Goal: Obtain resource: Download file/media

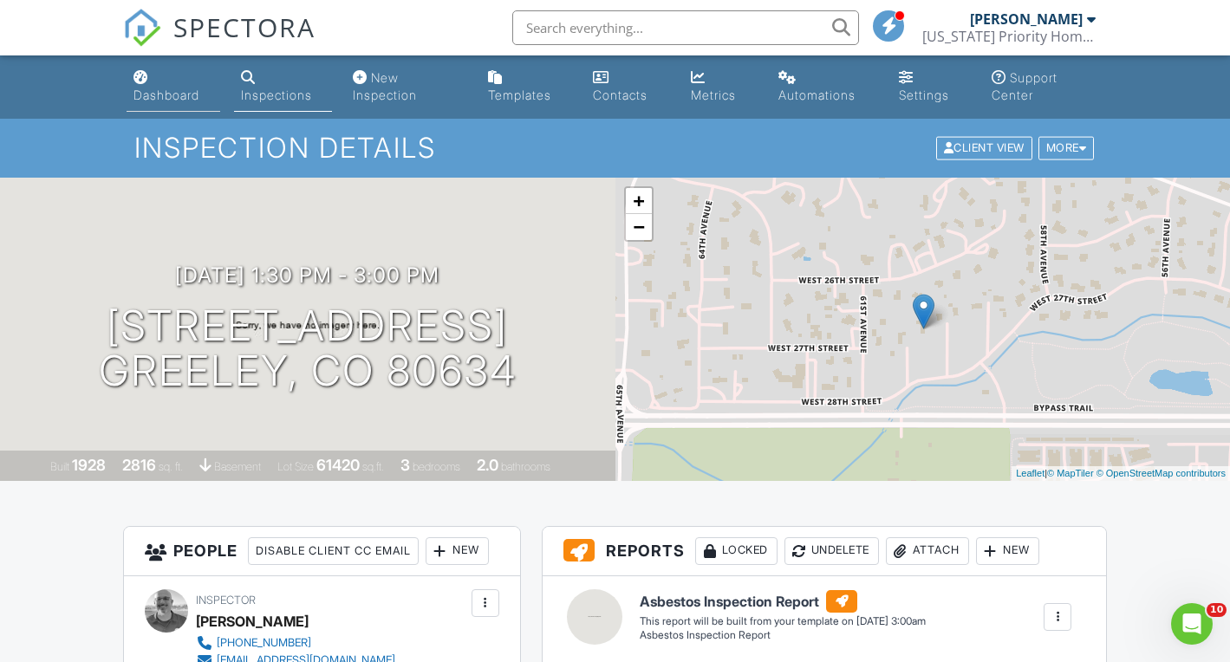
click at [175, 90] on div "Dashboard" at bounding box center [167, 95] width 66 height 15
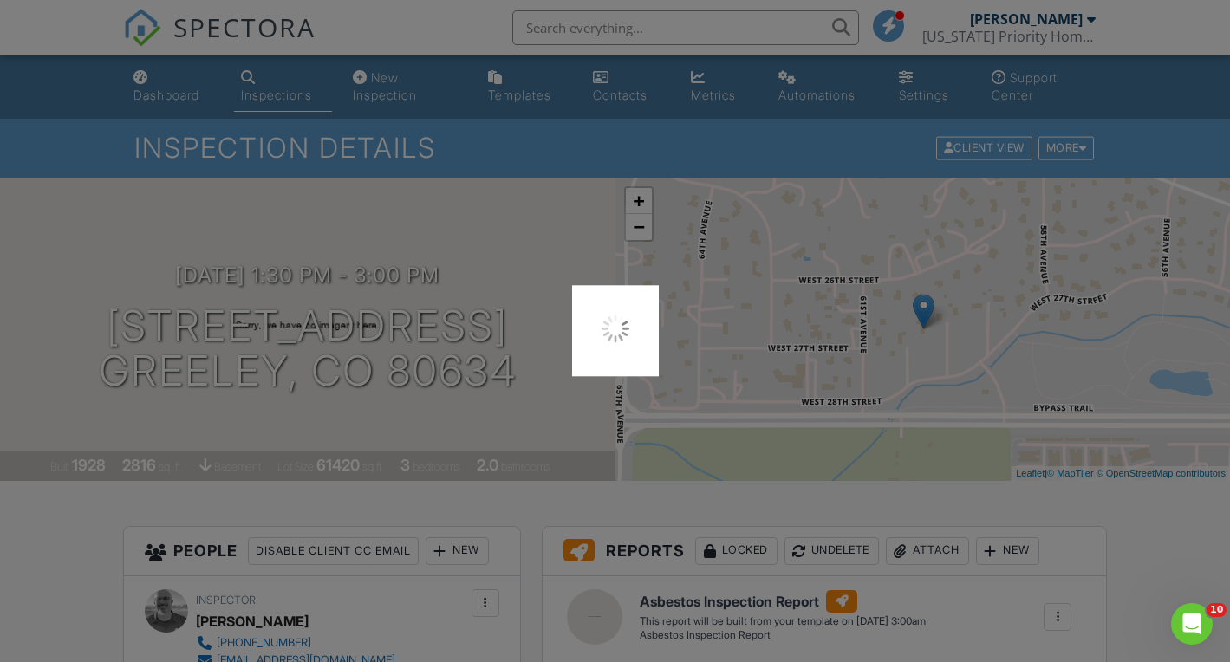
click at [564, 29] on div at bounding box center [615, 331] width 1230 height 662
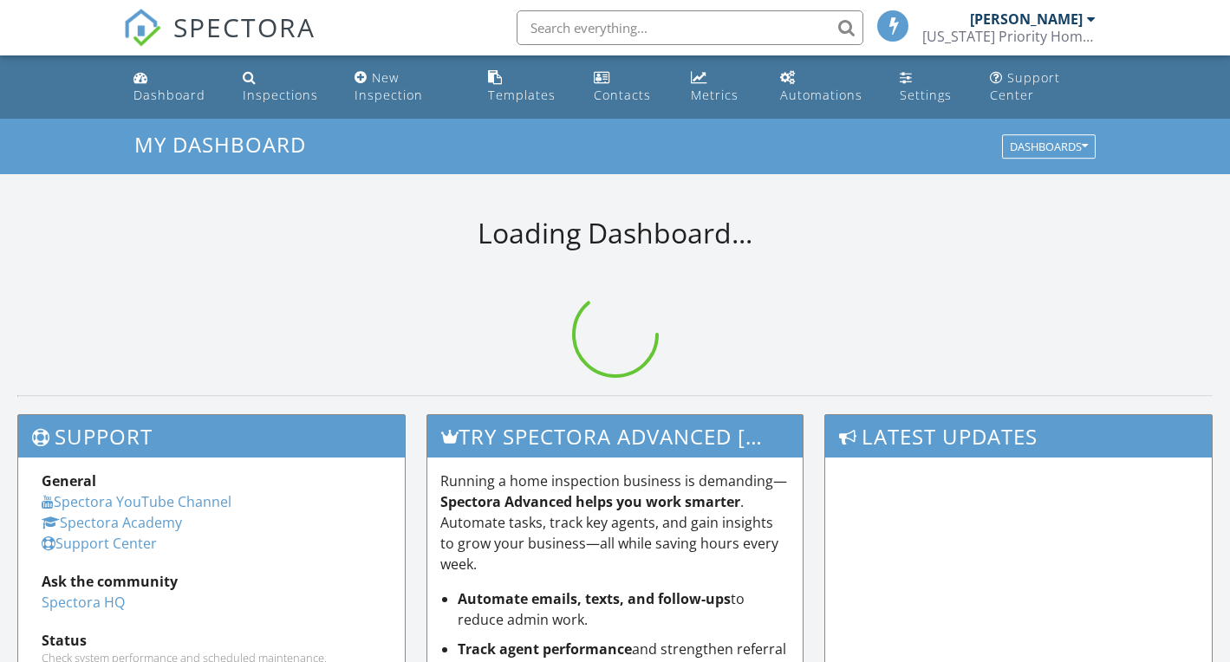
click at [562, 23] on input "text" at bounding box center [690, 27] width 347 height 35
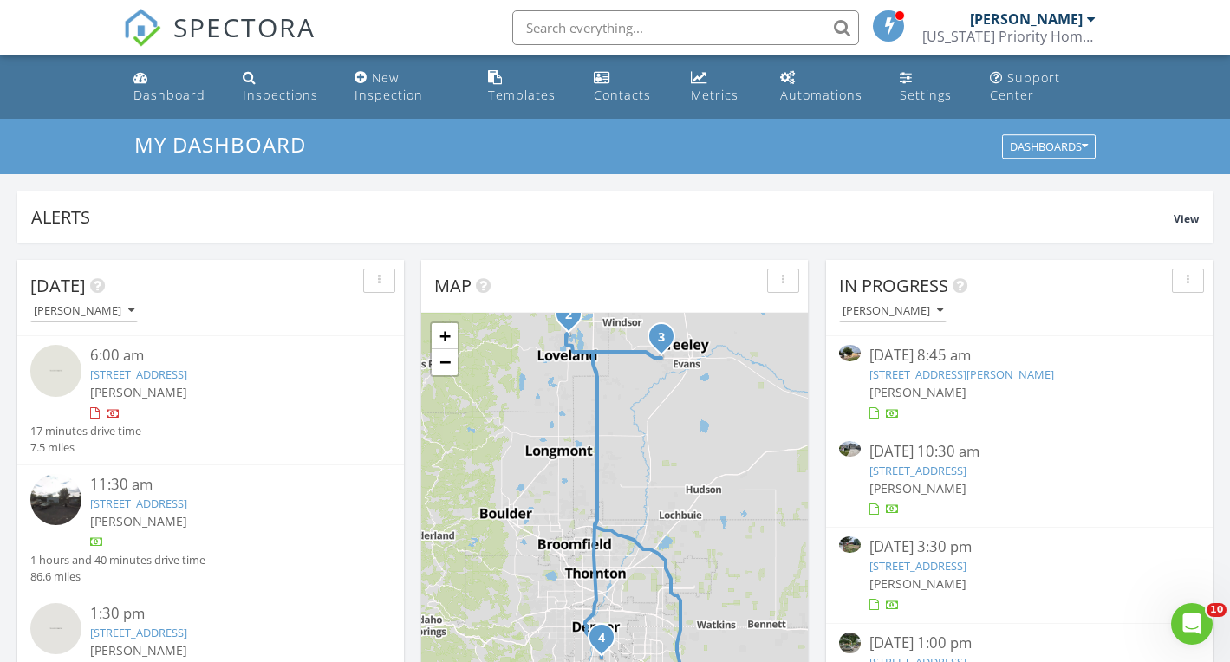
click at [581, 20] on input "text" at bounding box center [685, 27] width 347 height 35
click at [913, 95] on div "Settings" at bounding box center [926, 95] width 52 height 16
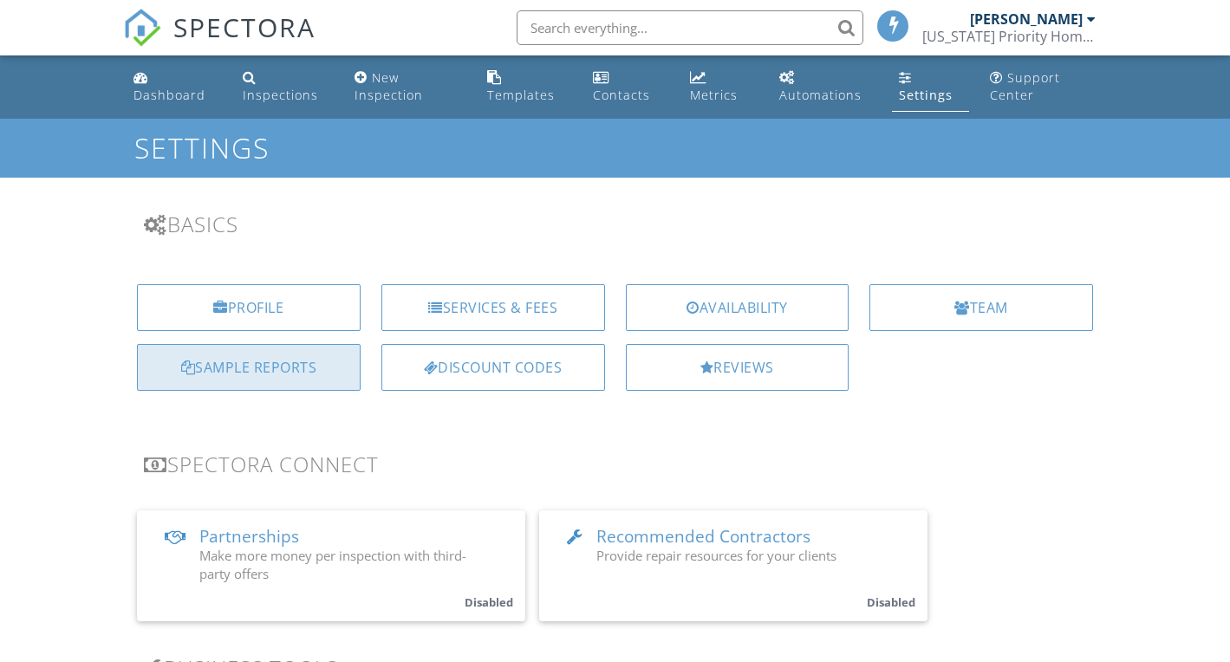
click at [244, 357] on div "Sample Reports" at bounding box center [249, 367] width 224 height 47
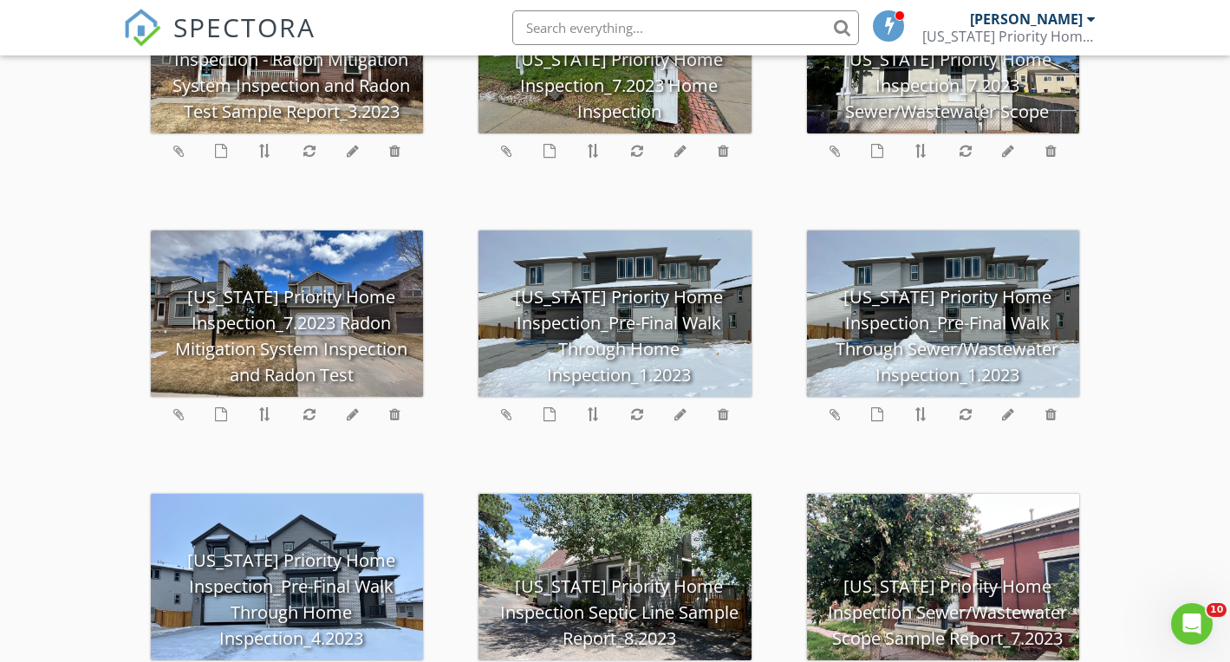
scroll to position [1426, 0]
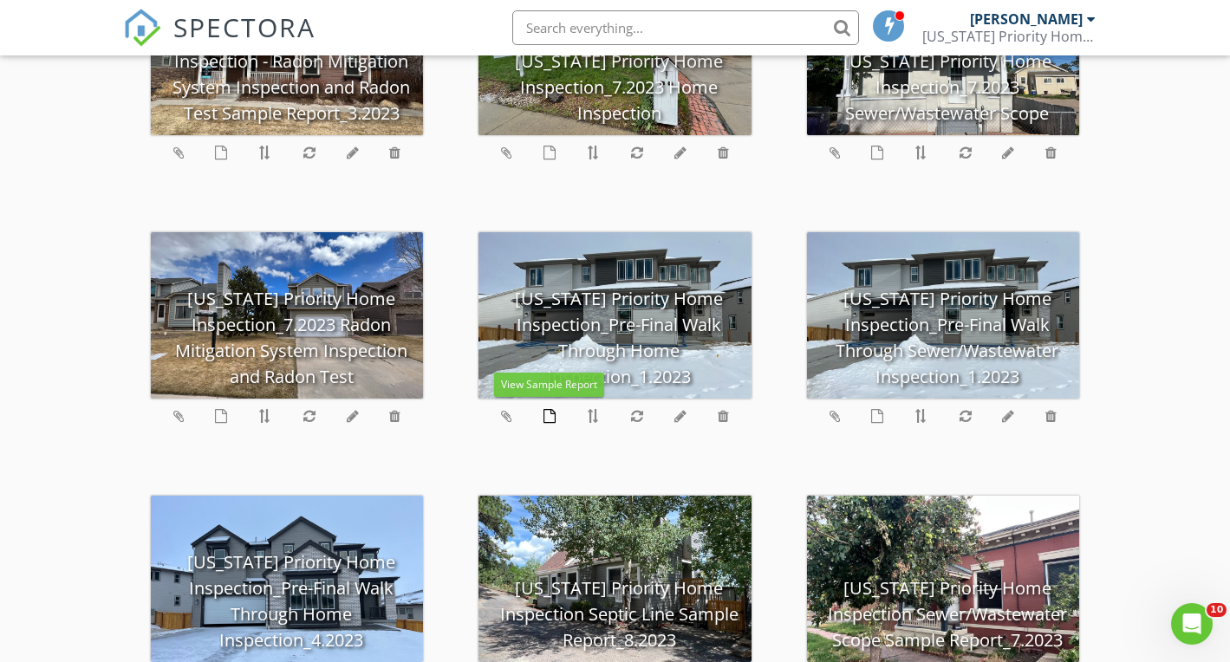
click at [553, 415] on icon at bounding box center [550, 416] width 12 height 14
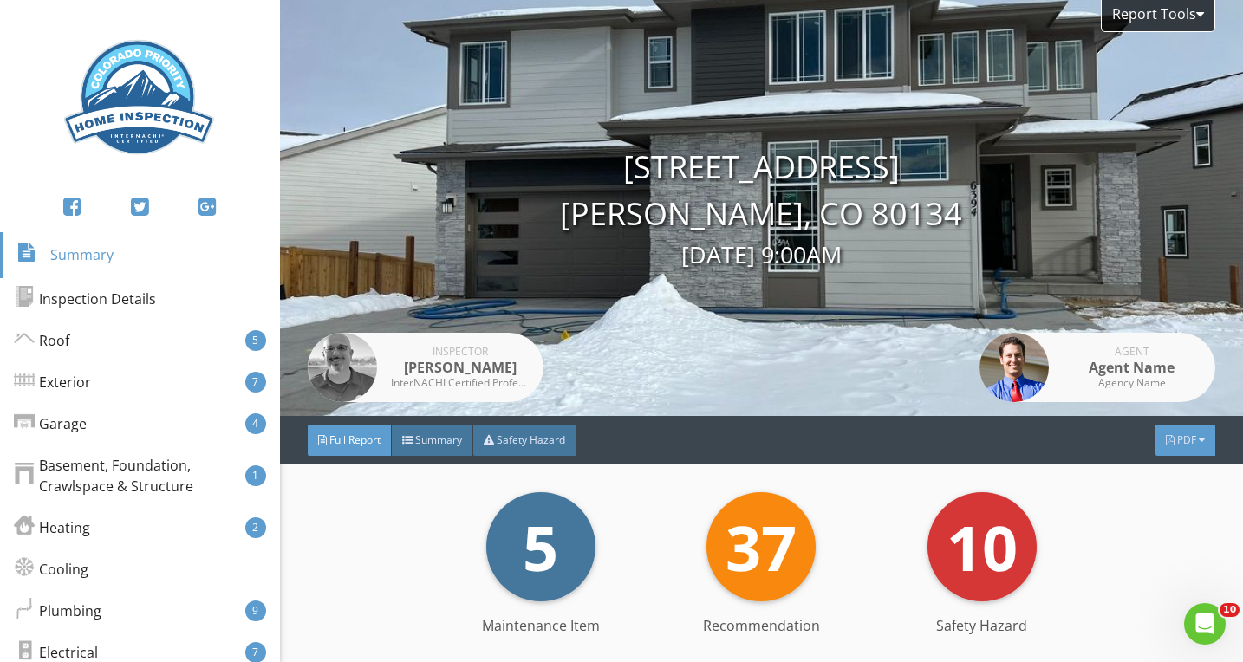
click at [1177, 437] on span "PDF" at bounding box center [1186, 440] width 19 height 15
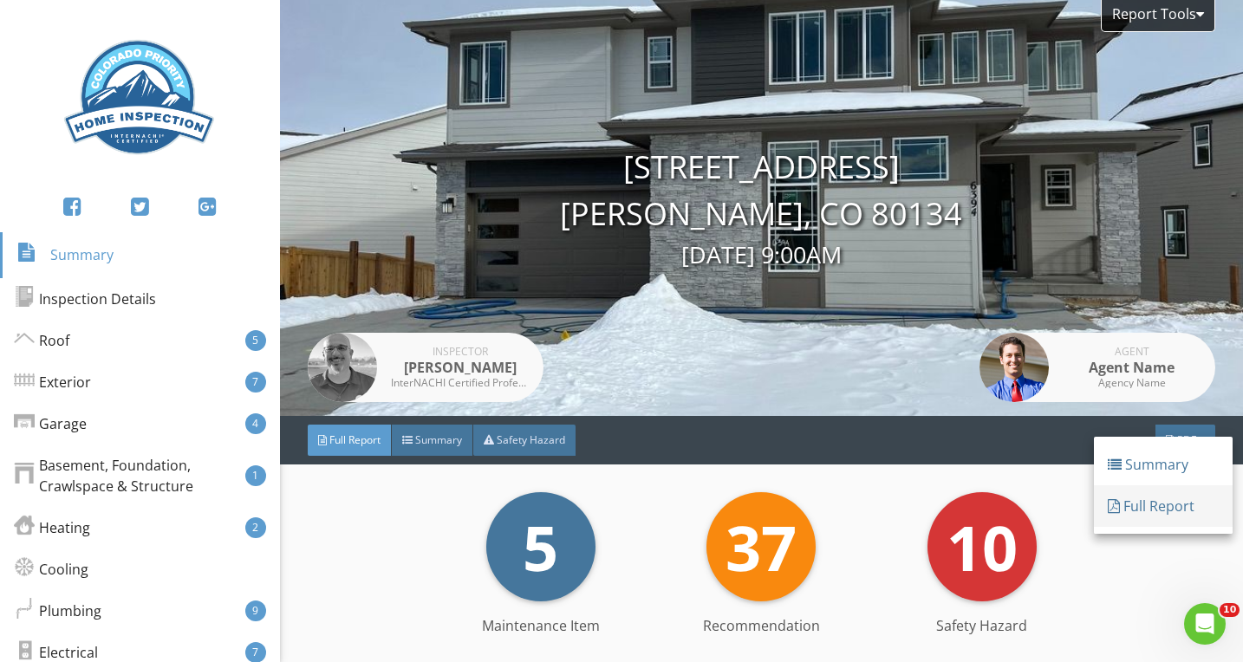
click at [1151, 505] on div "Full Report" at bounding box center [1163, 506] width 111 height 21
